Goal: Use online tool/utility: Utilize a website feature to perform a specific function

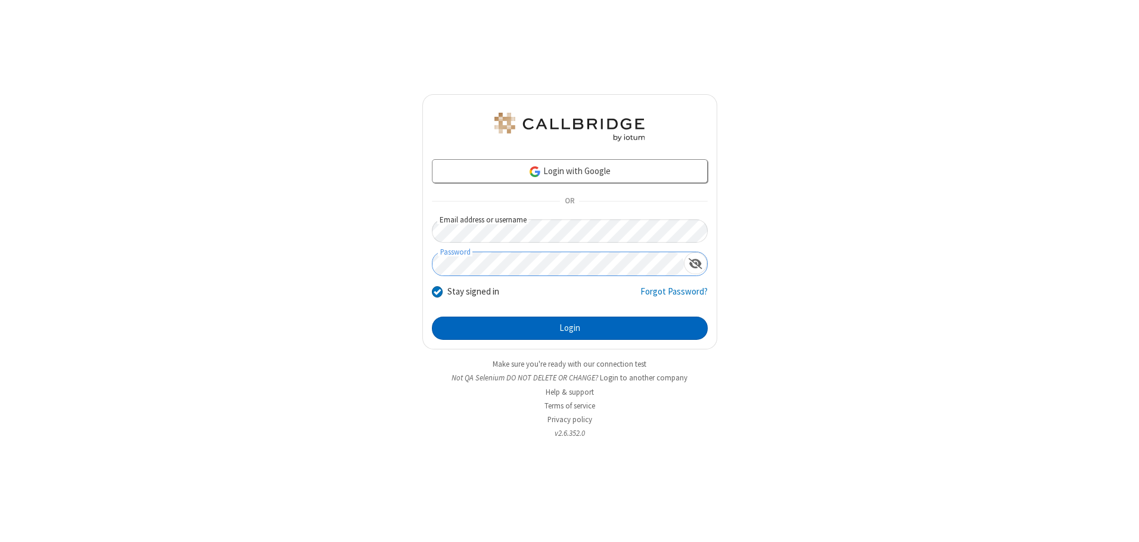
click at [569, 328] on button "Login" at bounding box center [570, 328] width 276 height 24
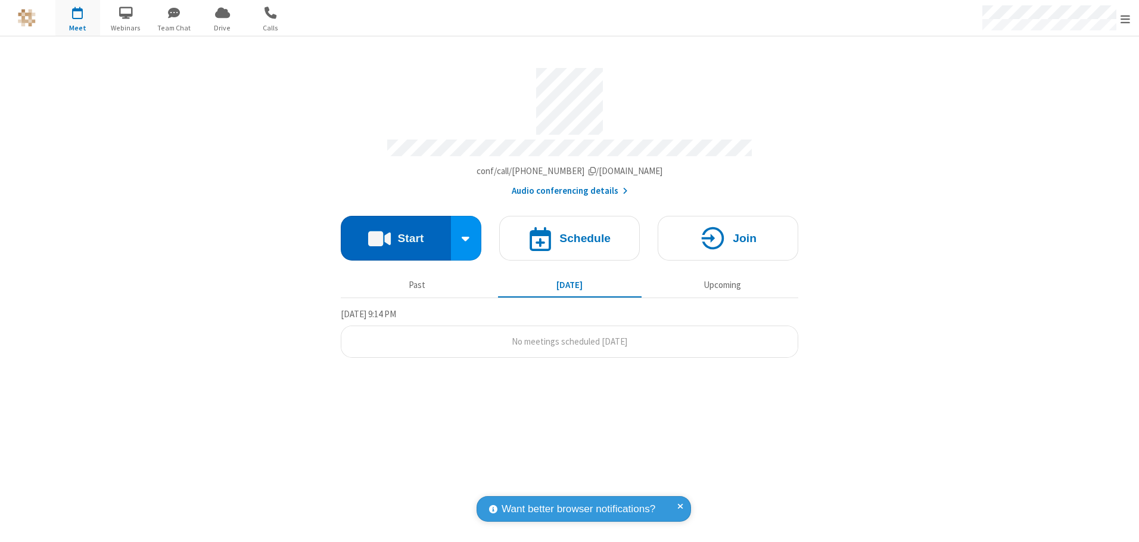
click at [396, 234] on button "Start" at bounding box center [396, 238] width 110 height 45
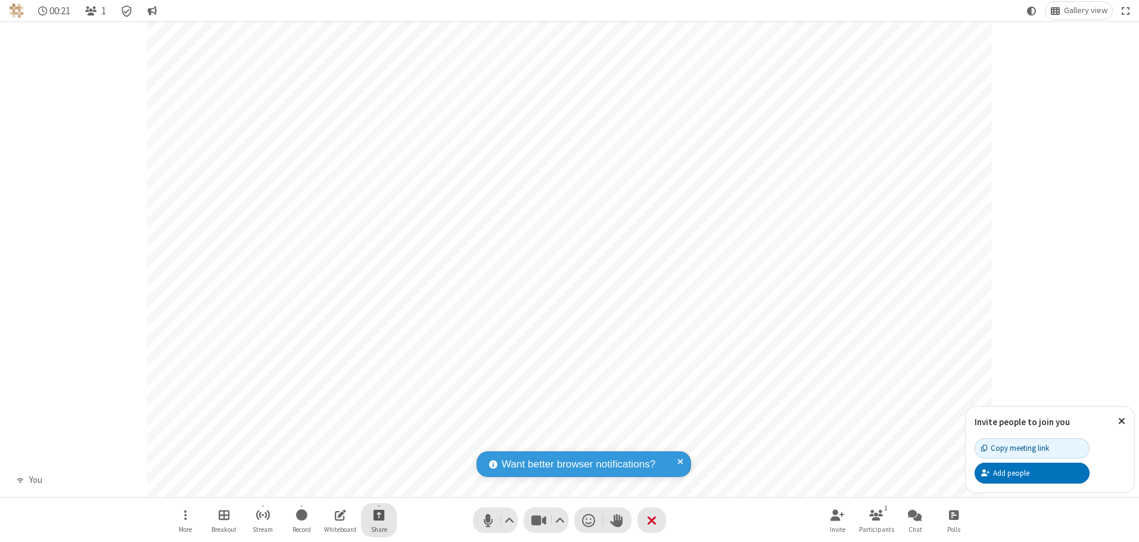
click at [379, 514] on span "Start sharing" at bounding box center [379, 514] width 11 height 15
click at [378, 441] on span "Share additional camera" at bounding box center [386, 444] width 88 height 10
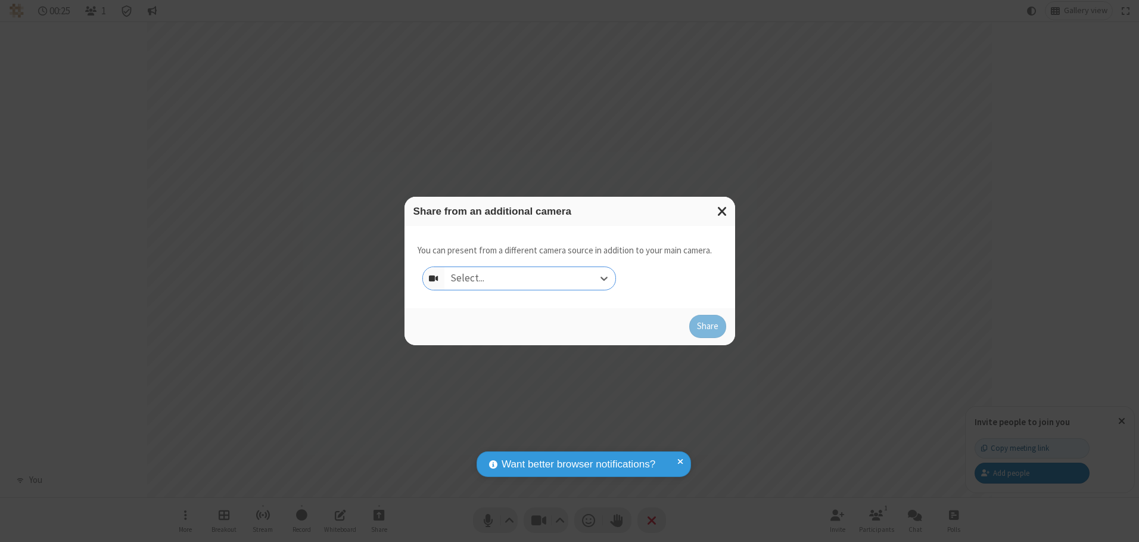
click at [530, 278] on div "Select..." at bounding box center [529, 278] width 171 height 23
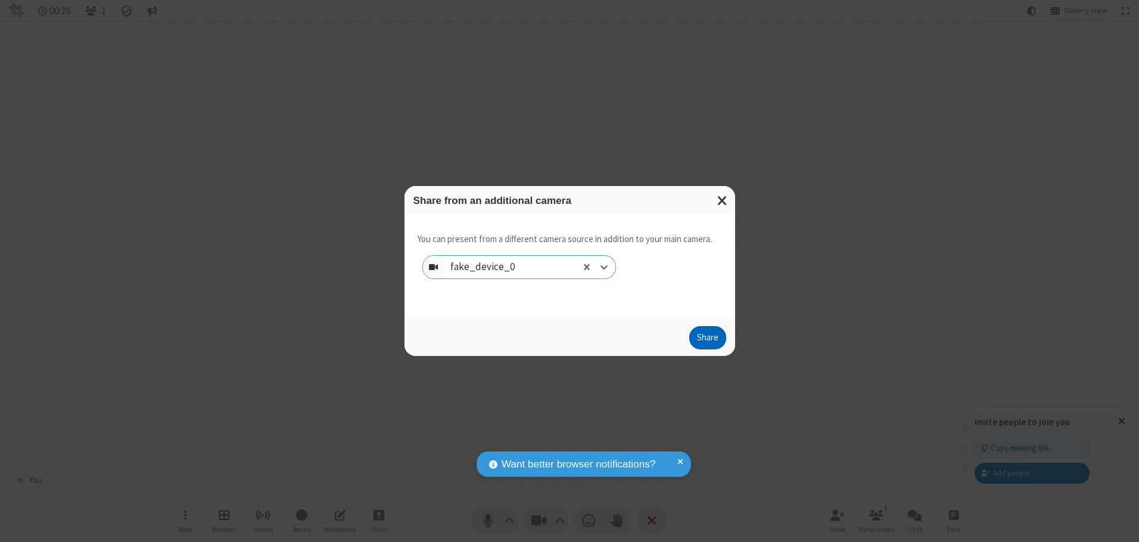
click at [707, 340] on button "Share" at bounding box center [707, 338] width 37 height 24
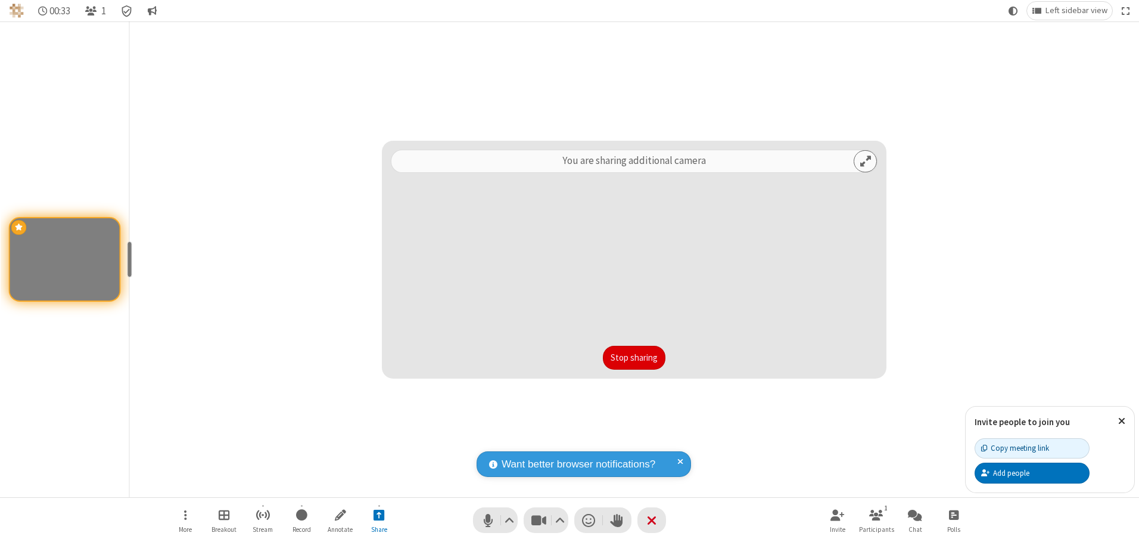
click at [634, 357] on button "Stop sharing" at bounding box center [634, 358] width 63 height 24
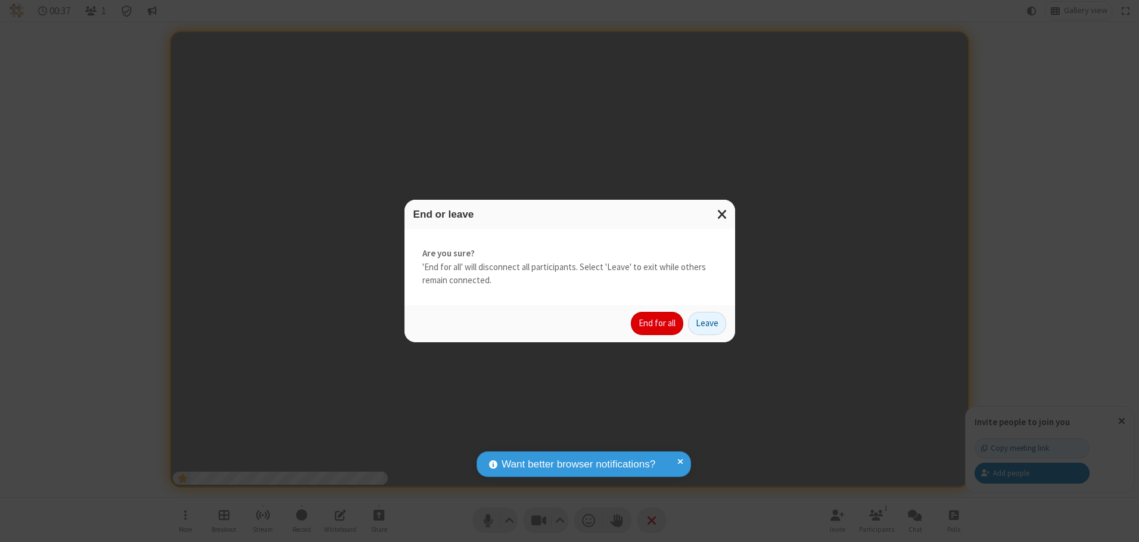
click at [658, 323] on button "End for all" at bounding box center [657, 324] width 52 height 24
